Goal: Book appointment/travel/reservation

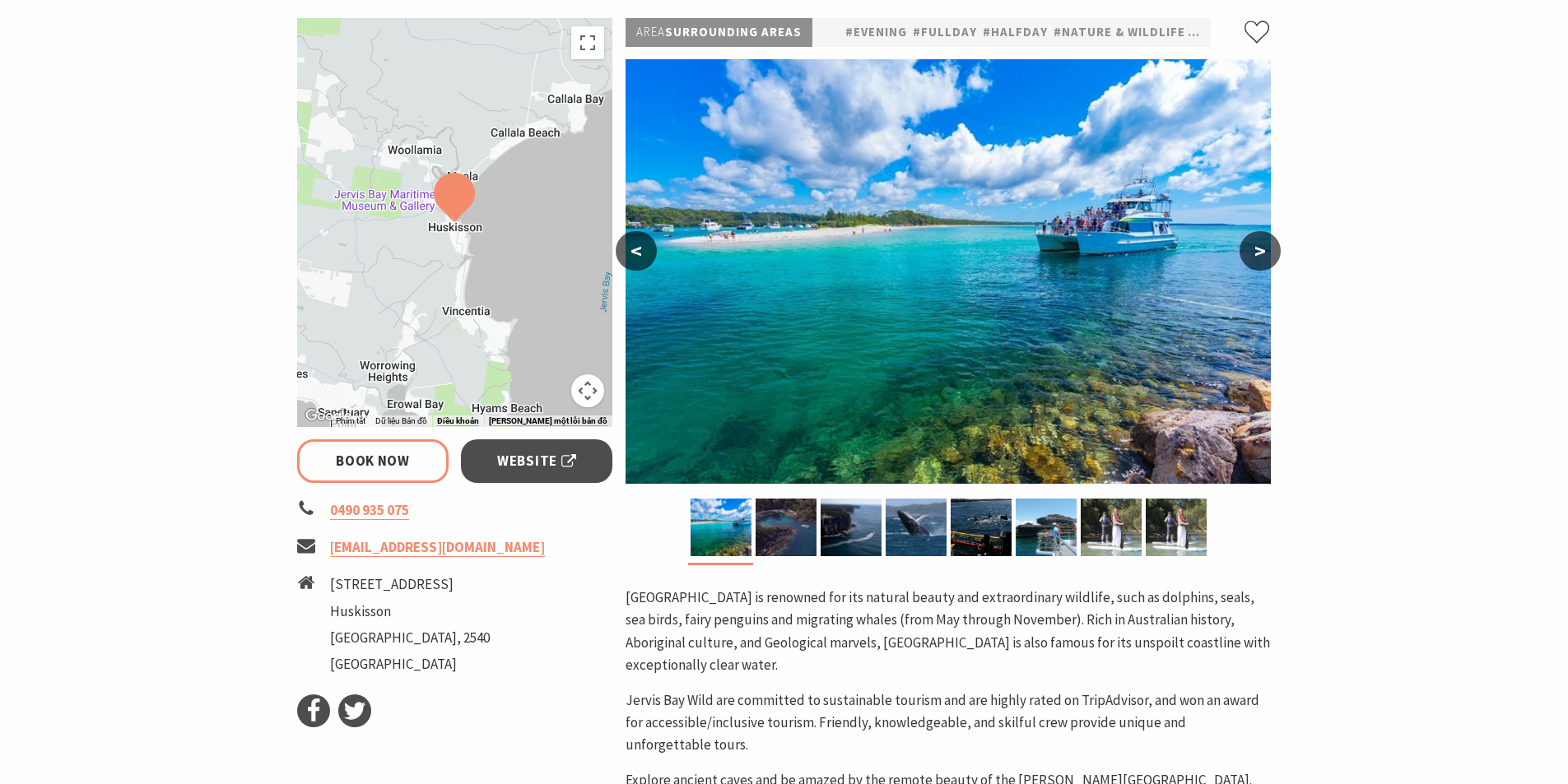
scroll to position [246, 0]
click at [1259, 254] on button ">" at bounding box center [1261, 250] width 41 height 39
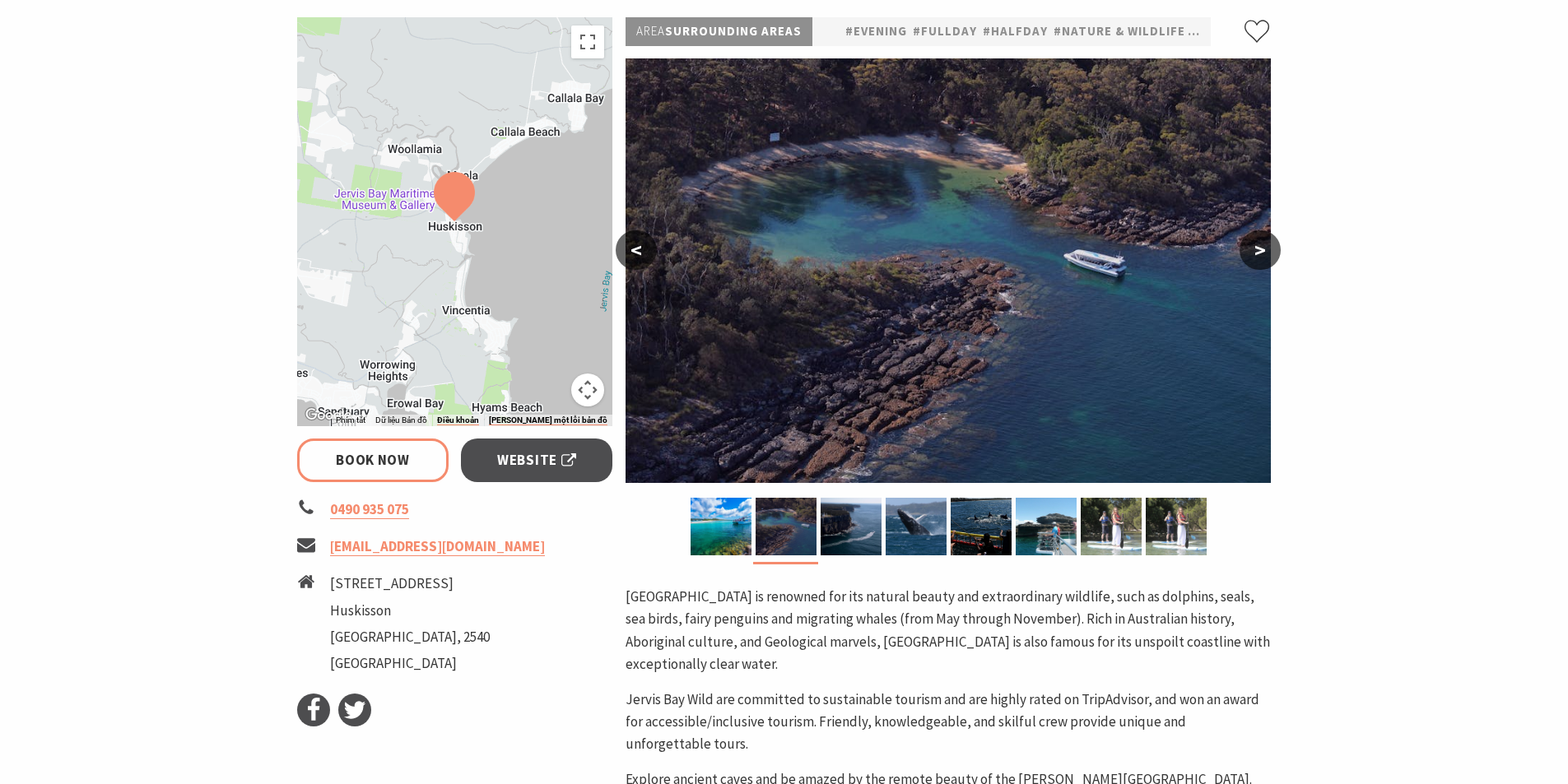
select select "3"
select select "2"
click at [1259, 254] on button ">" at bounding box center [1261, 250] width 41 height 39
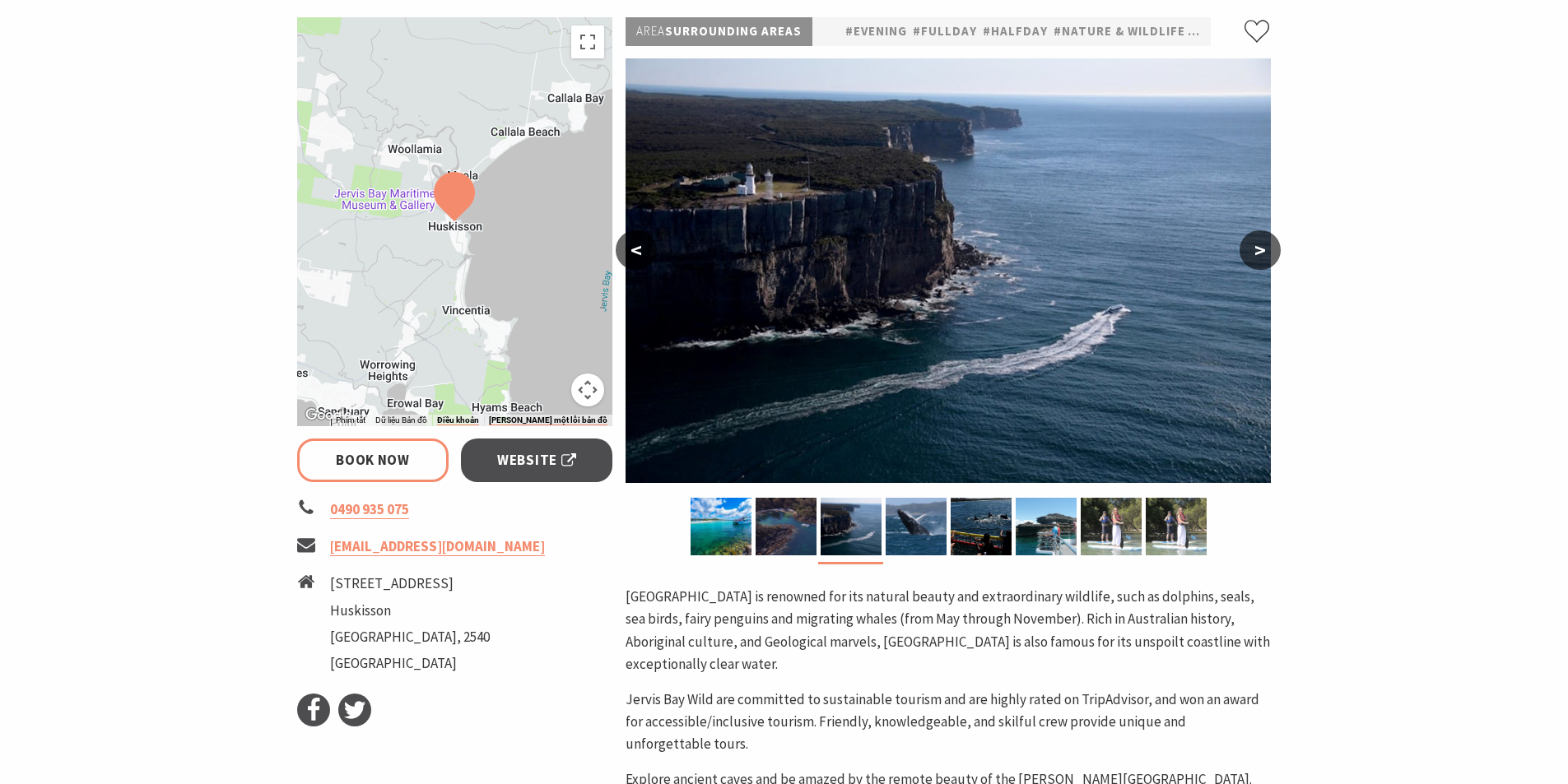
click at [1259, 254] on button ">" at bounding box center [1261, 250] width 41 height 39
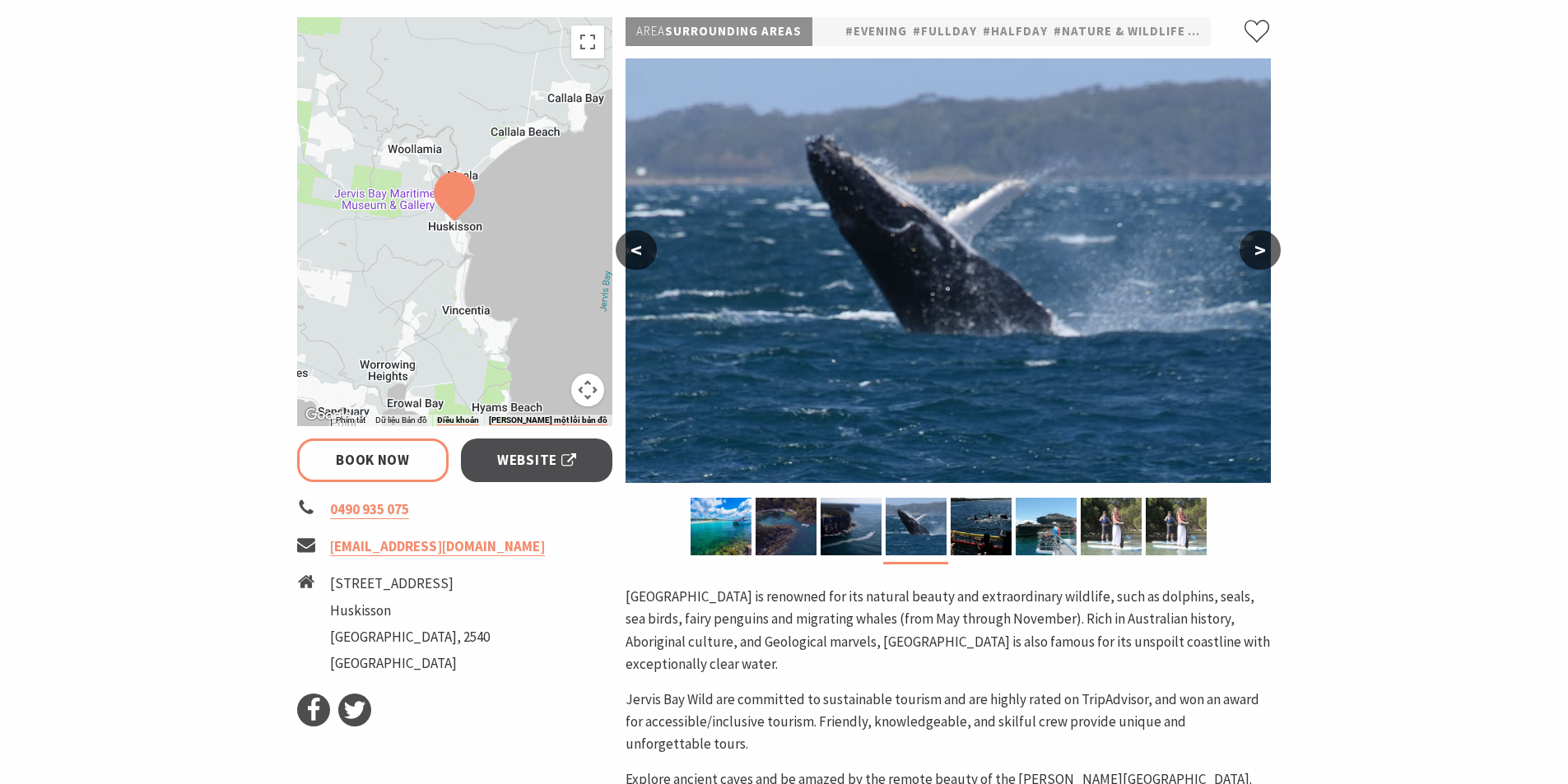
click at [1259, 254] on button ">" at bounding box center [1261, 250] width 41 height 39
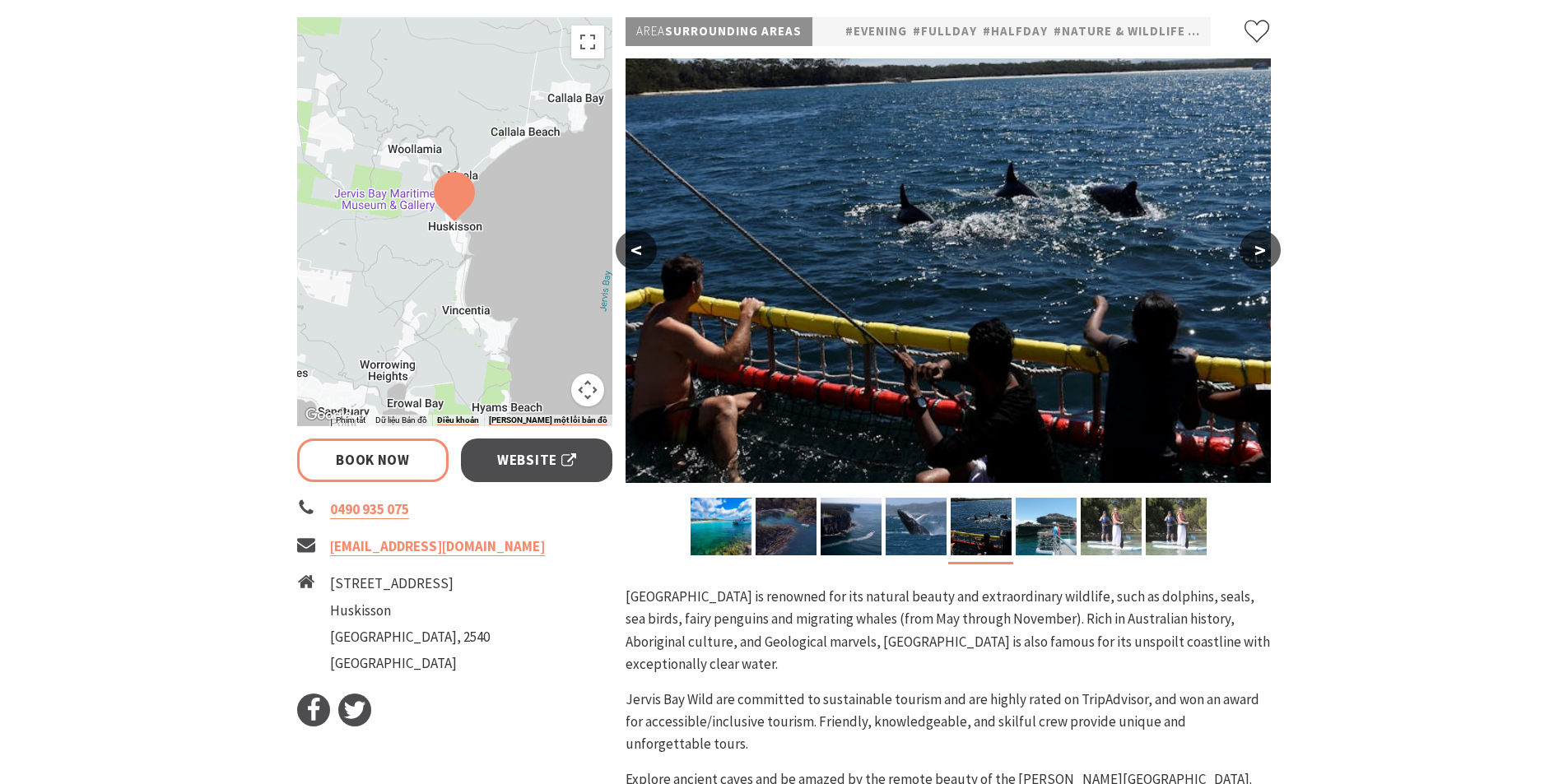
click at [1259, 254] on button ">" at bounding box center [1261, 250] width 41 height 39
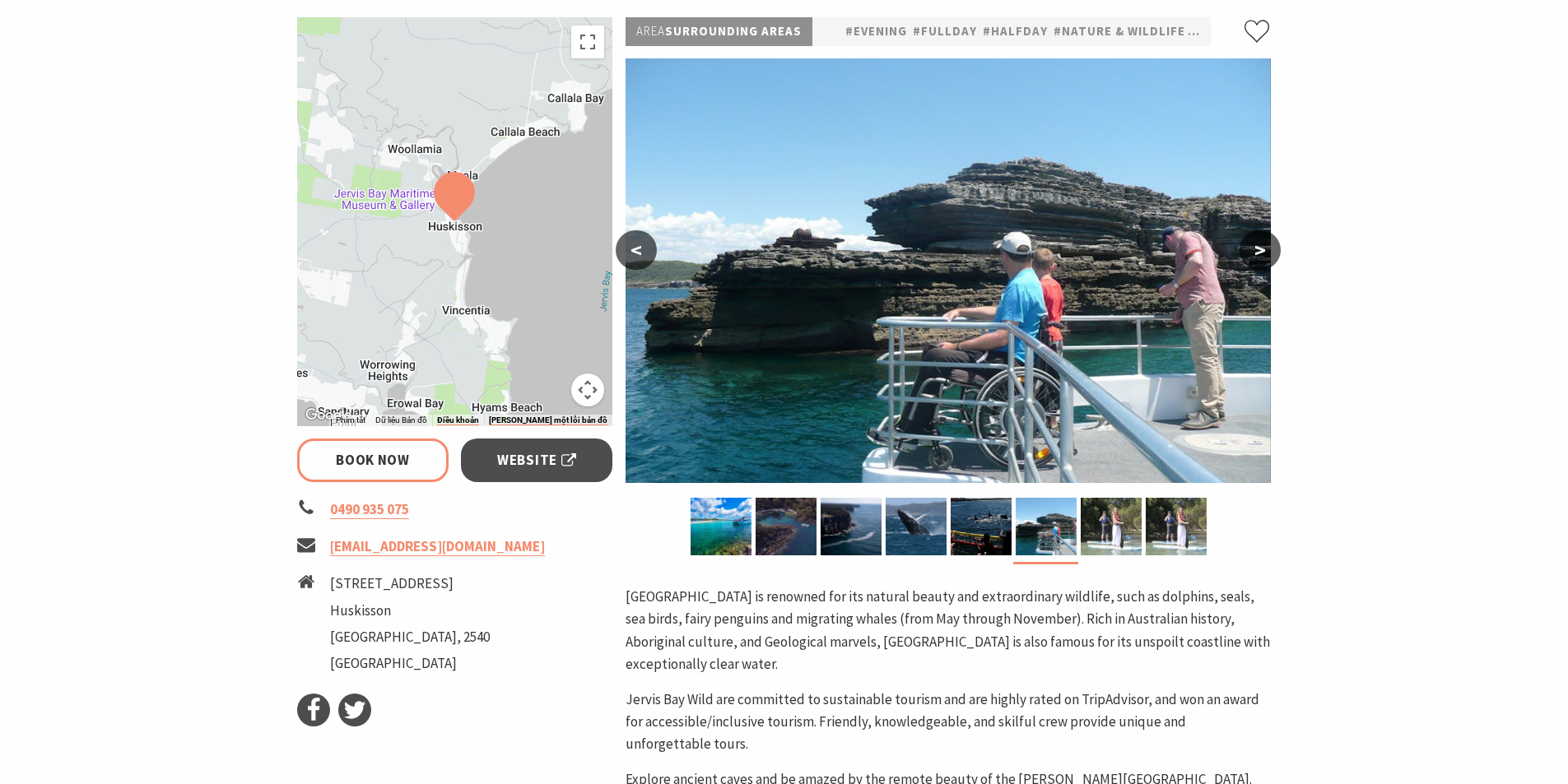
click at [1259, 254] on button ">" at bounding box center [1261, 250] width 41 height 39
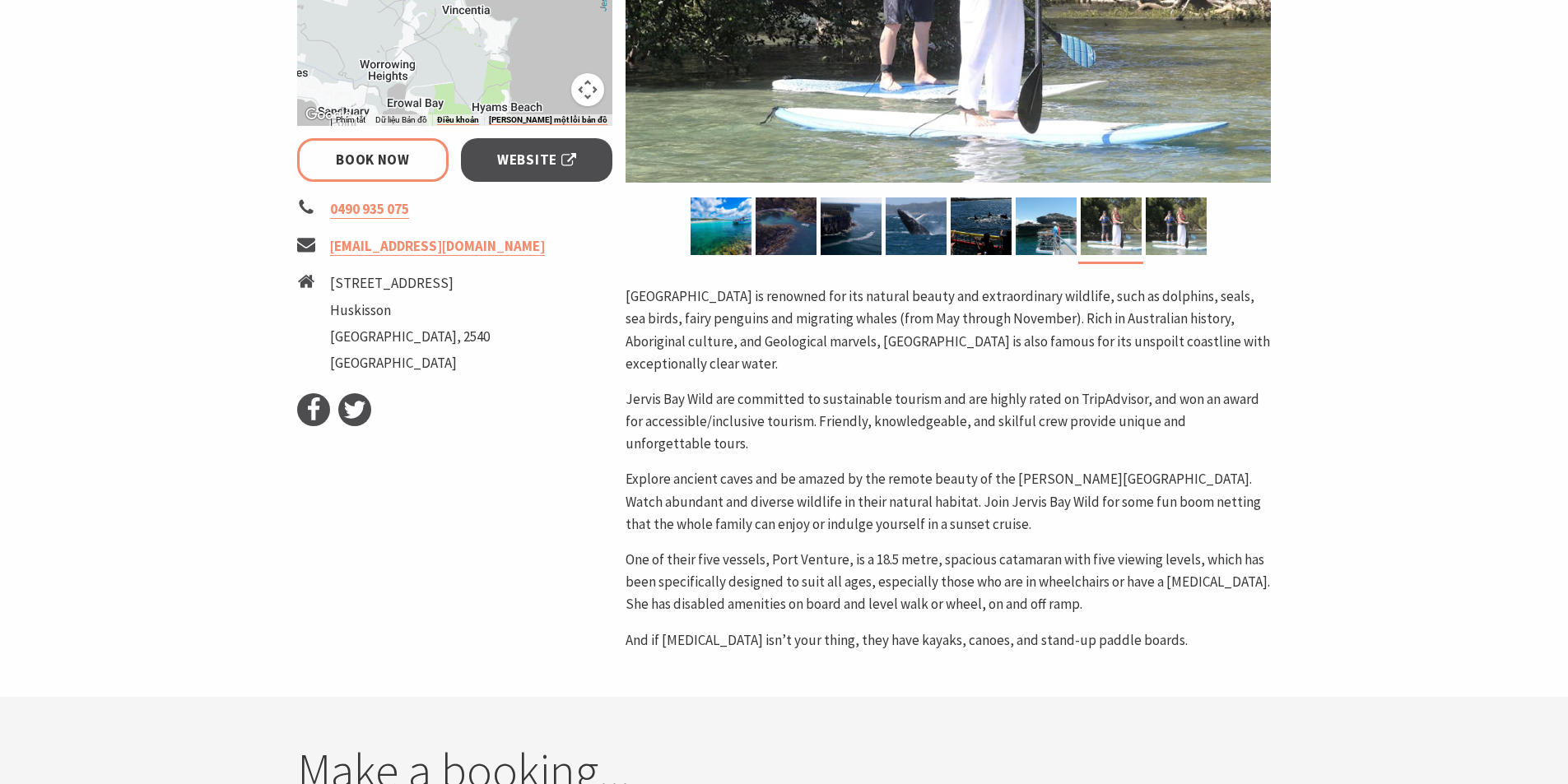
scroll to position [576, 0]
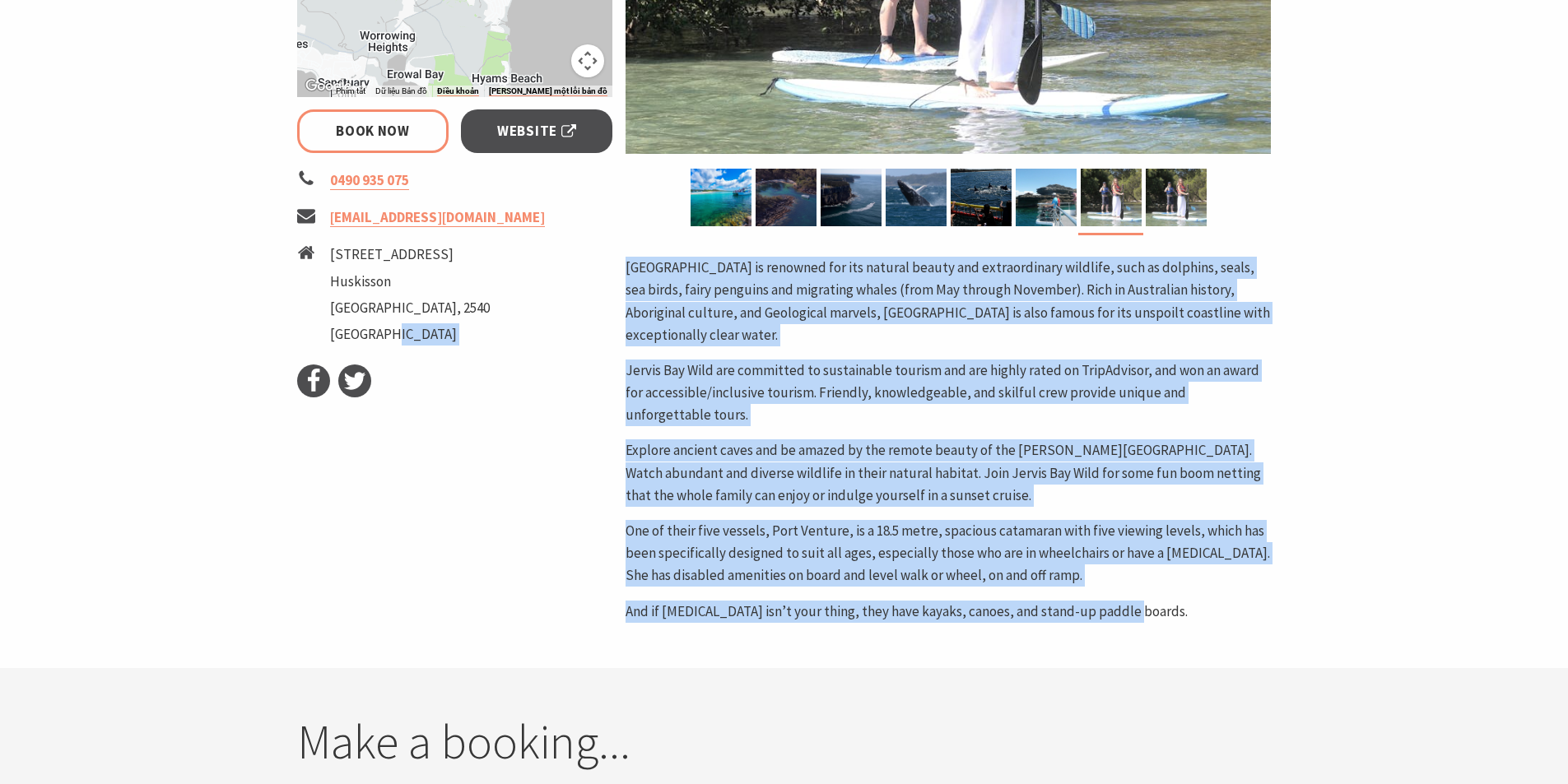
drag, startPoint x: 1129, startPoint y: 597, endPoint x: 607, endPoint y: 262, distance: 620.2
click at [607, 262] on div "← Di chuyển sang trái → Di chuyển [PERSON_NAME] ↑ Di chuyển lên ↓ Di chuyển xuố…" at bounding box center [784, 155] width 988 height 934
copy div "Facebook Twitter Area Surrounding Areas #Evening #fullday #halfday #Nature & Wi…"
select select "3"
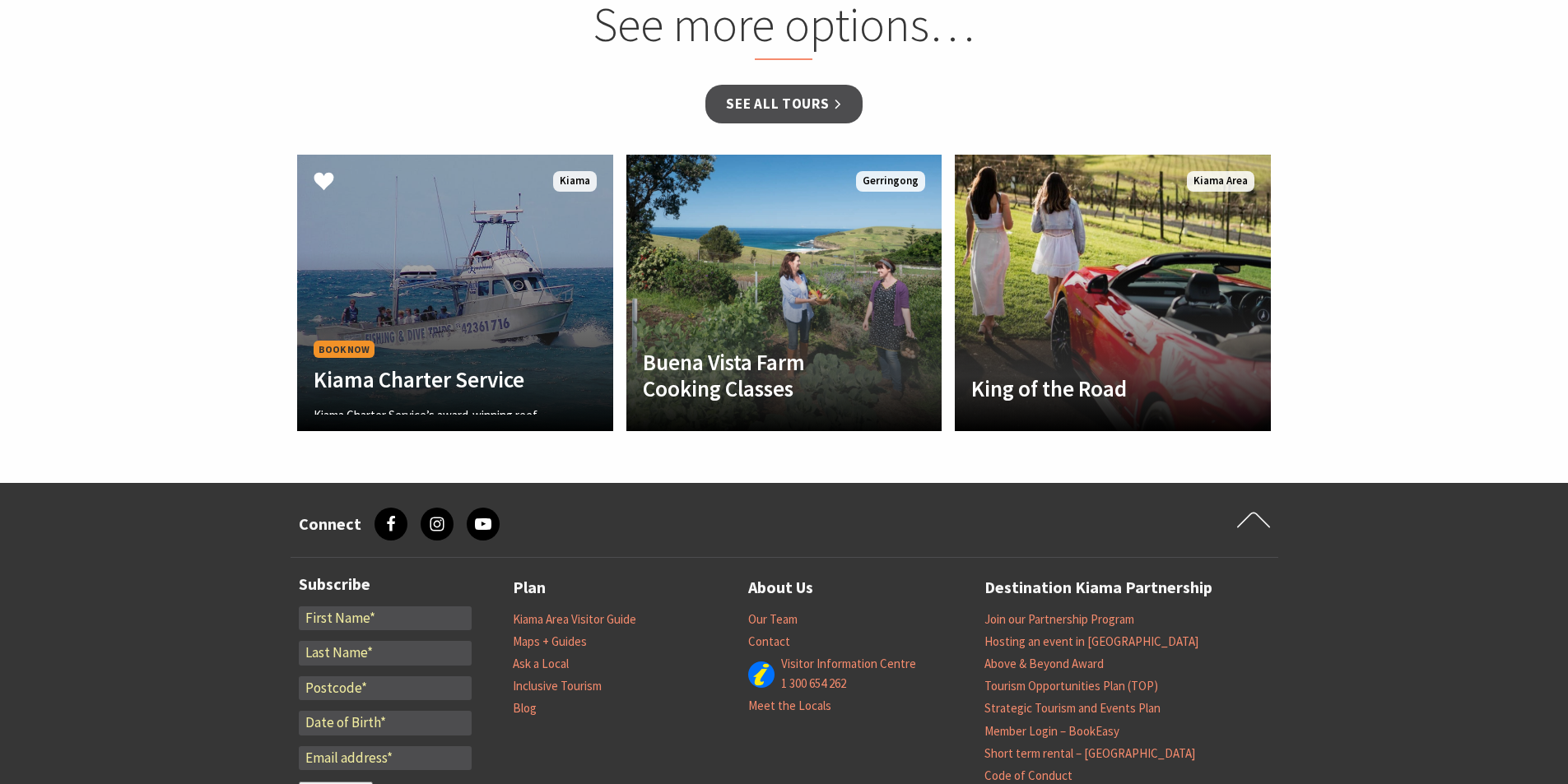
scroll to position [1563, 0]
